Goal: Check status: Check status

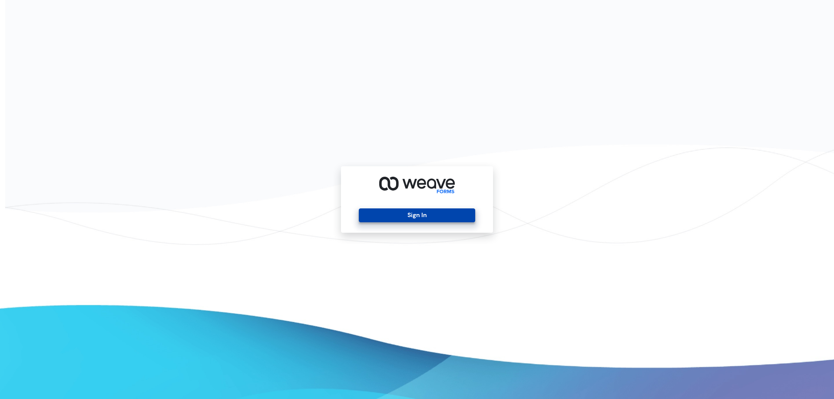
click at [446, 212] on button "Sign In" at bounding box center [417, 216] width 116 height 14
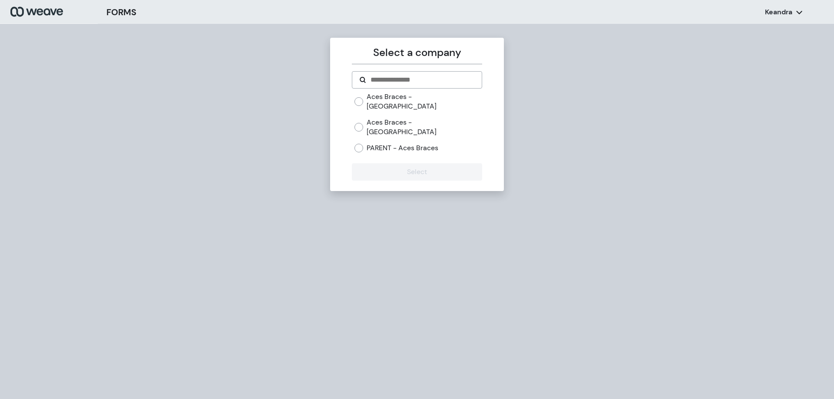
click at [362, 98] on div "Aces Braces - [GEOGRAPHIC_DATA]" at bounding box center [418, 101] width 127 height 19
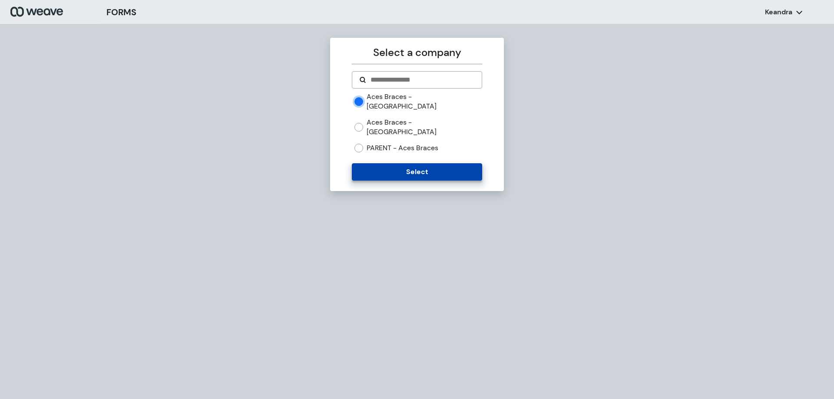
click at [387, 163] on button "Select" at bounding box center [417, 171] width 130 height 17
